Goal: Information Seeking & Learning: Learn about a topic

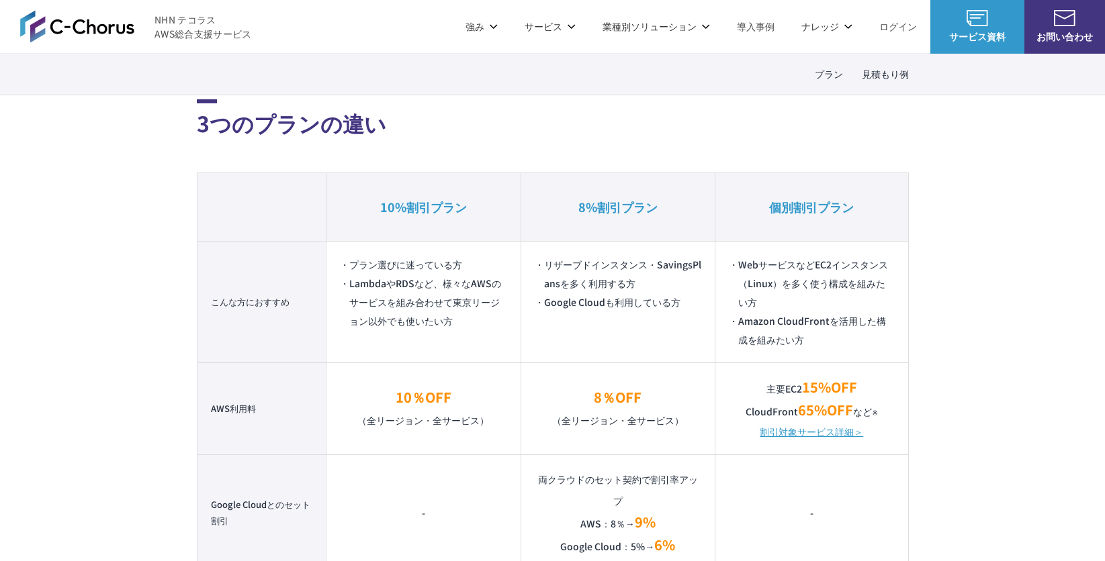
scroll to position [831, 0]
click at [983, 34] on span "サービス資料" at bounding box center [977, 37] width 94 height 14
click at [1074, 32] on span "お問い合わせ" at bounding box center [1064, 37] width 81 height 14
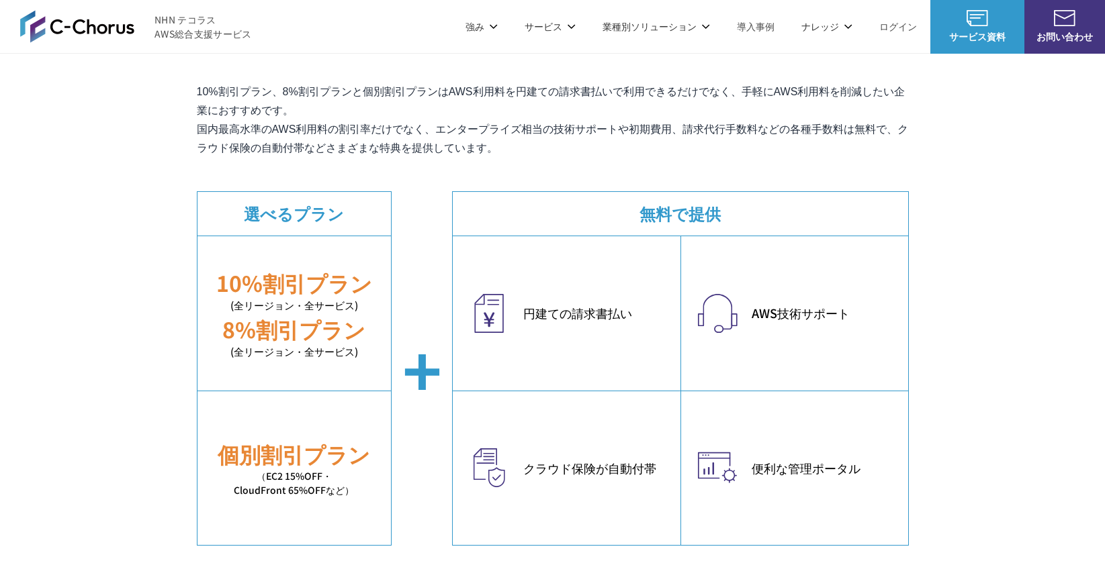
scroll to position [0, 0]
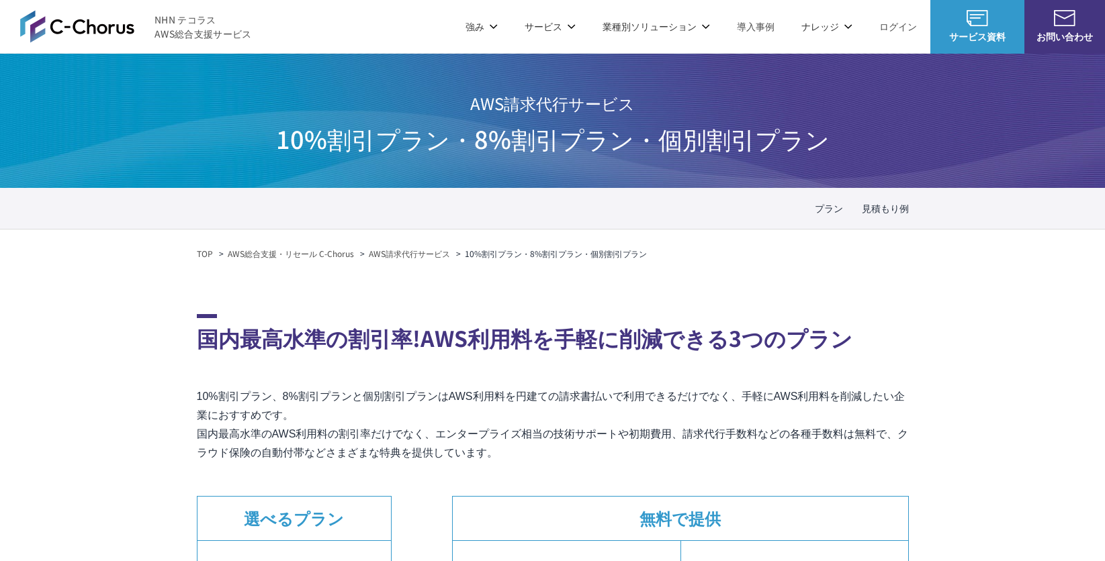
click at [1058, 32] on span "お問い合わせ" at bounding box center [1064, 37] width 81 height 14
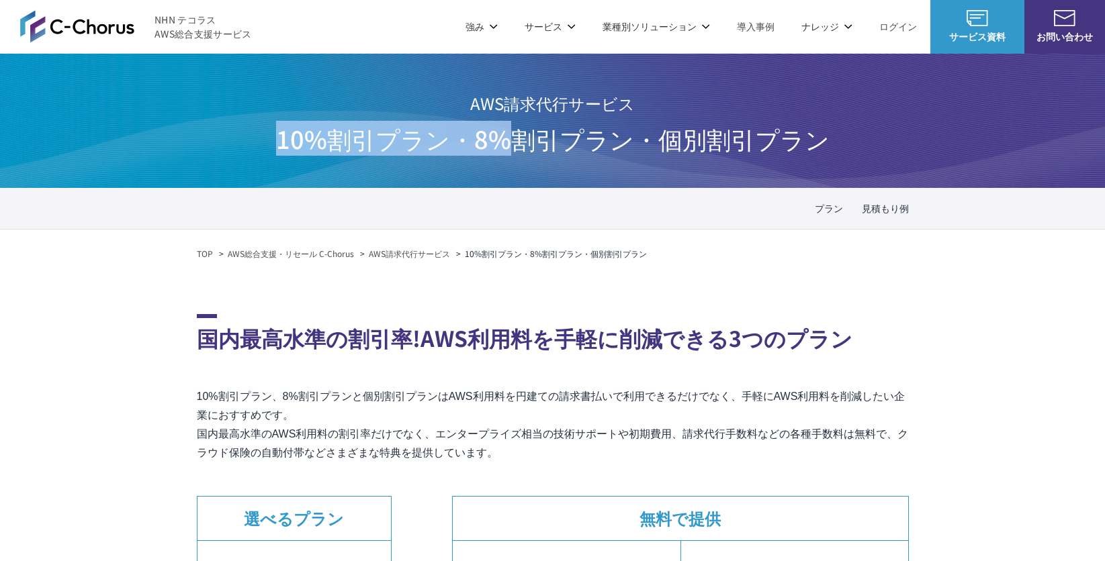
drag, startPoint x: 641, startPoint y: 107, endPoint x: 507, endPoint y: 174, distance: 149.3
click at [507, 174] on div "AWS請求代行サービス 10%割引プラン・8%割引プラン ・個別割引プラン" at bounding box center [552, 121] width 1105 height 134
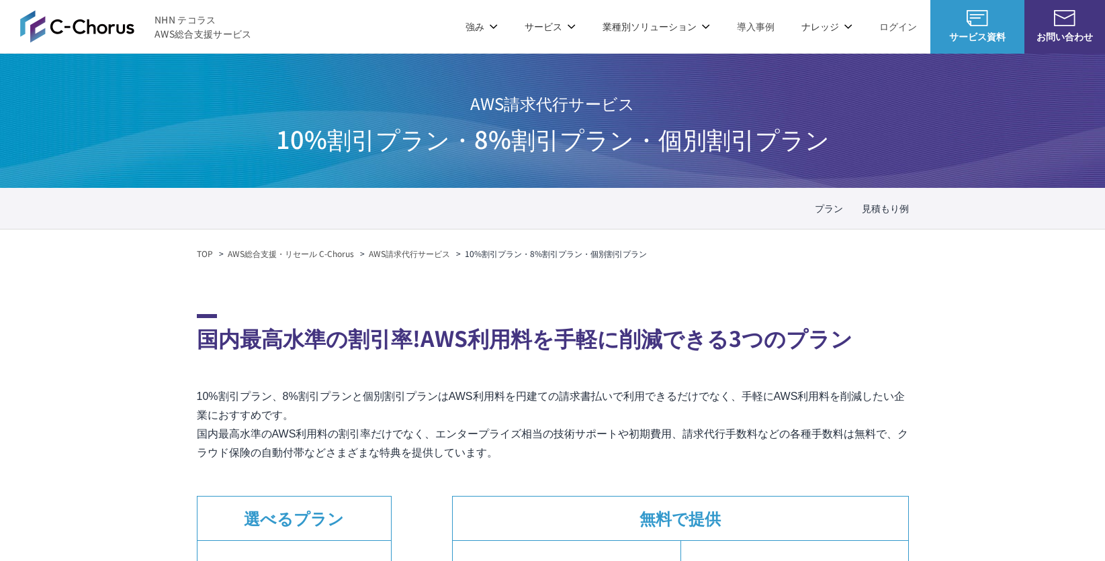
click at [474, 93] on span "AWS請求代行サービス" at bounding box center [552, 103] width 553 height 35
drag, startPoint x: 474, startPoint y: 93, endPoint x: 615, endPoint y: 96, distance: 141.0
click at [615, 96] on span "AWS請求代行サービス" at bounding box center [552, 103] width 553 height 35
copy span "AWS請求代行サービス"
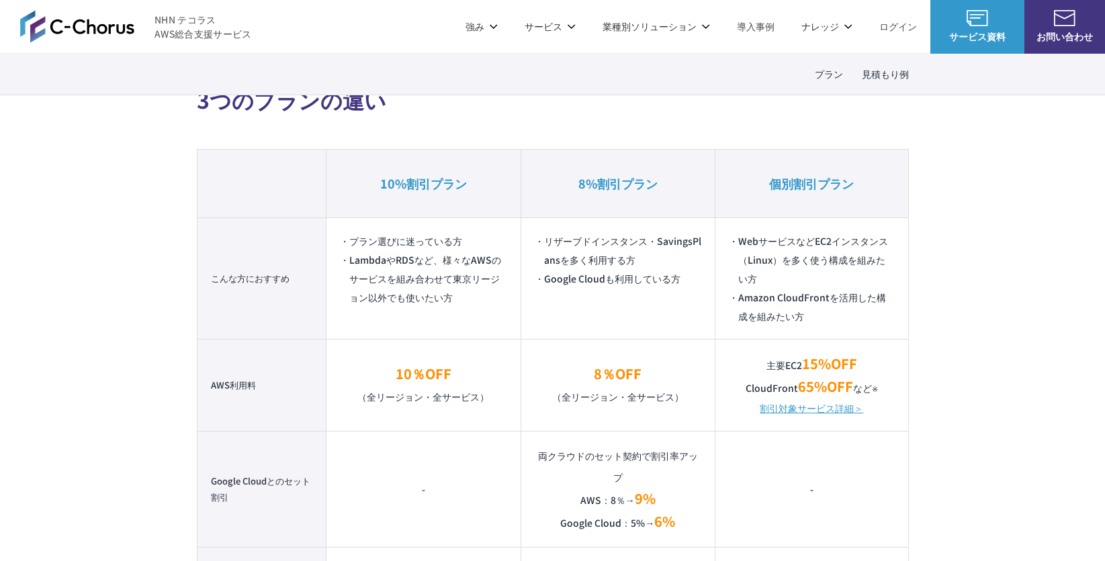
scroll to position [854, 0]
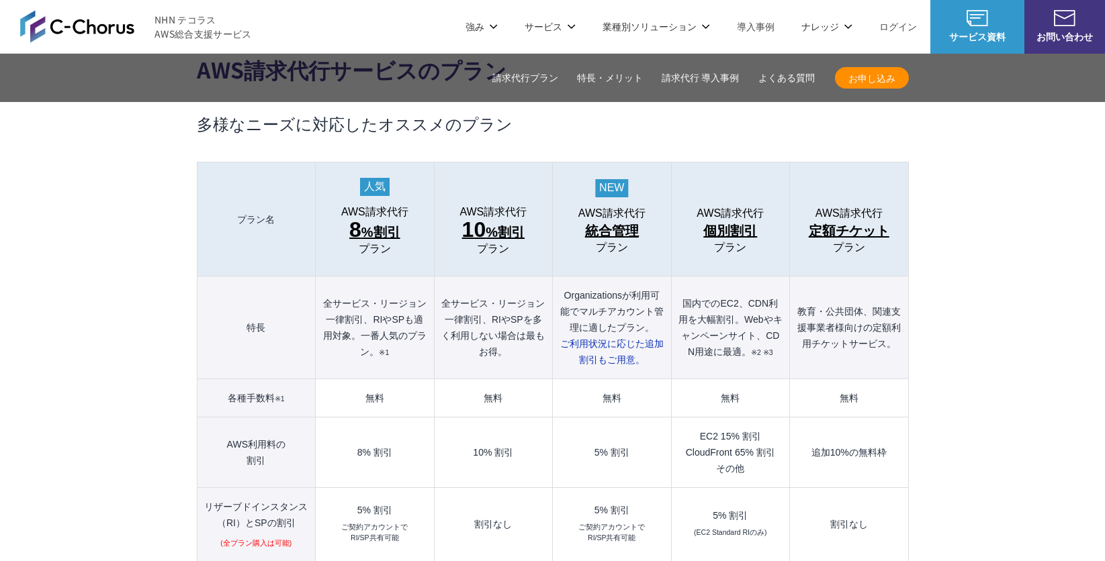
scroll to position [1301, 0]
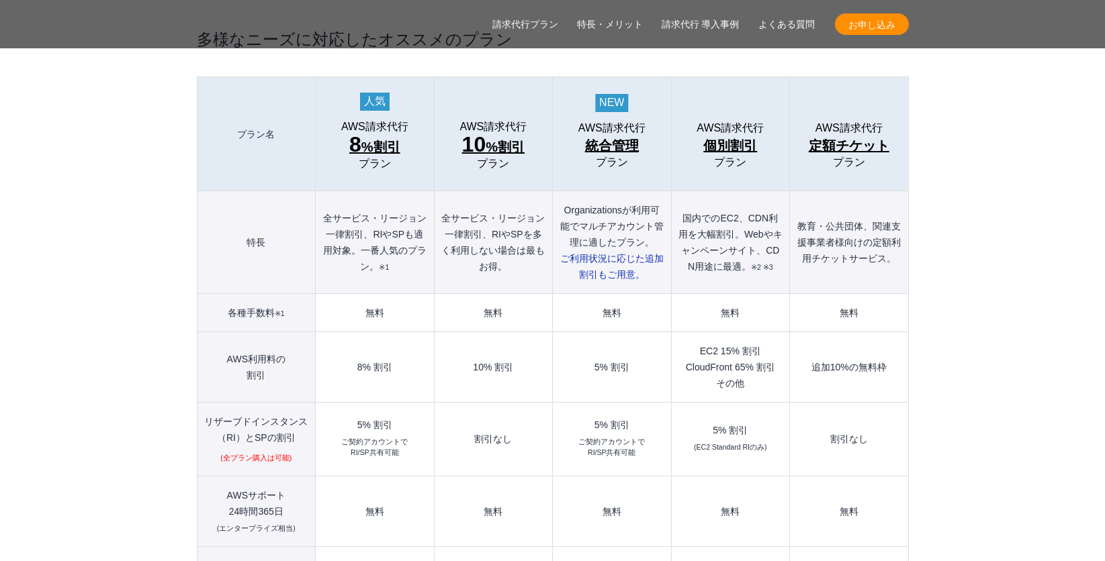
scroll to position [1499, 0]
